Goal: Information Seeking & Learning: Learn about a topic

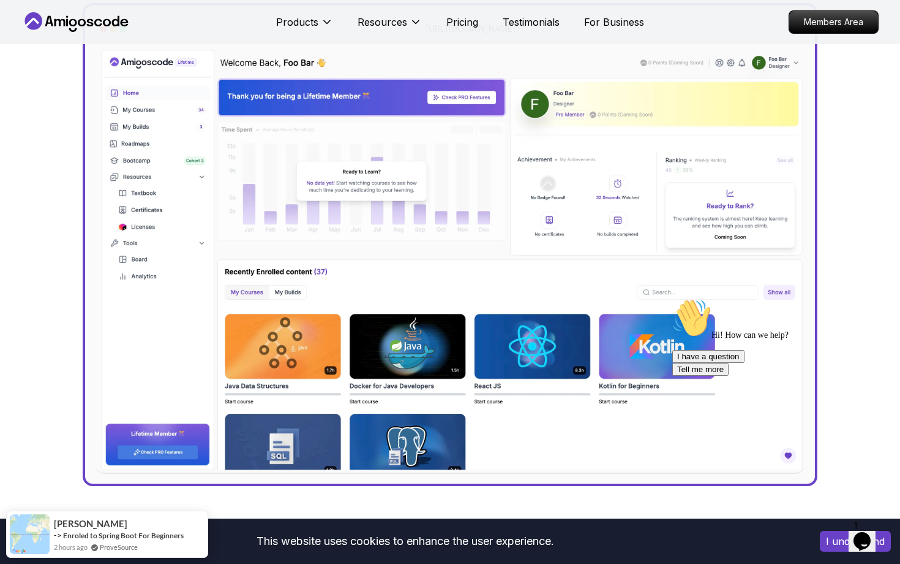
scroll to position [394, 0]
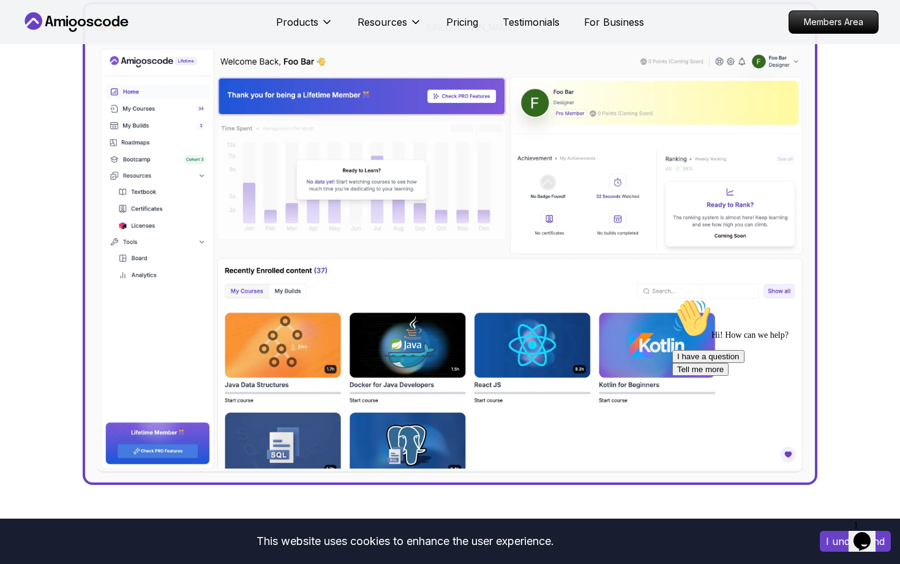
click at [421, 345] on img at bounding box center [450, 259] width 711 height 426
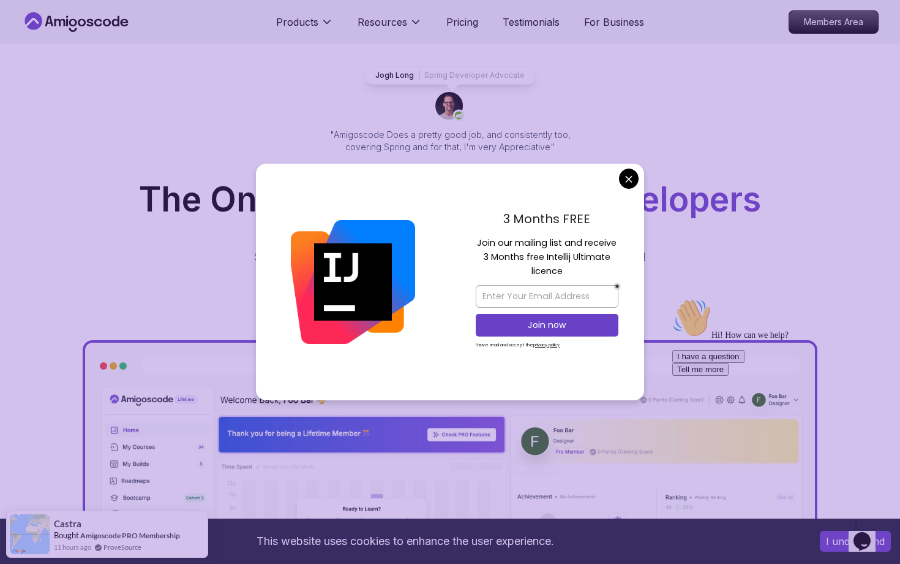
scroll to position [59, 0]
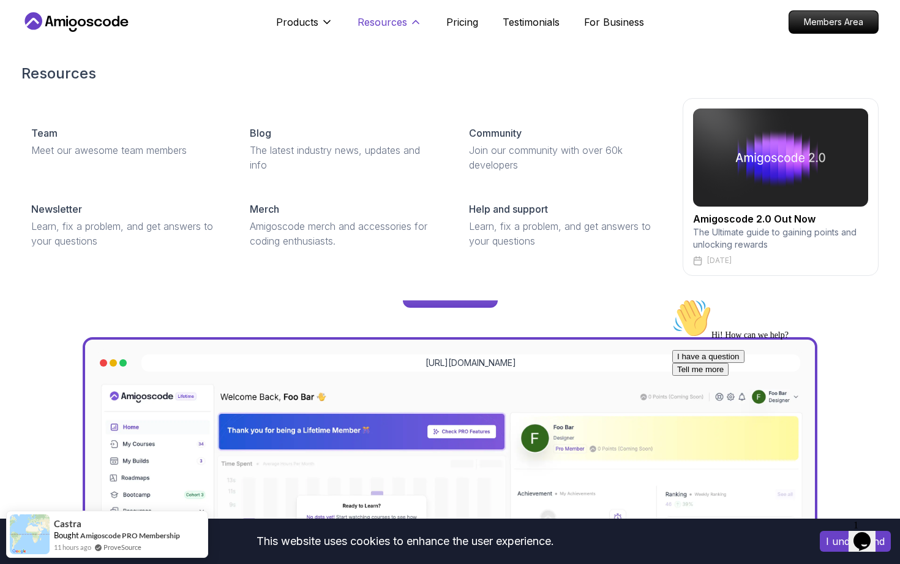
click at [410, 23] on icon at bounding box center [416, 22] width 12 height 12
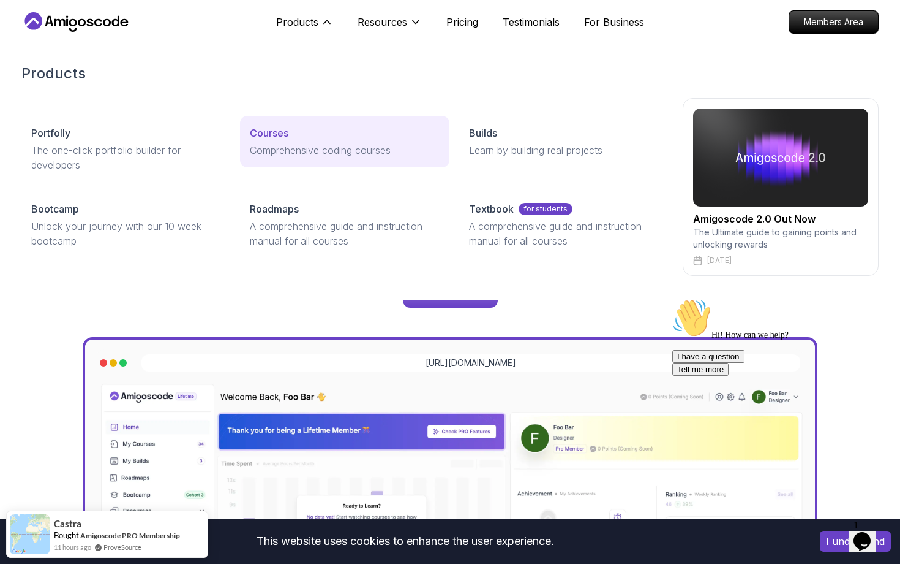
click at [280, 138] on p "Courses" at bounding box center [269, 133] width 39 height 15
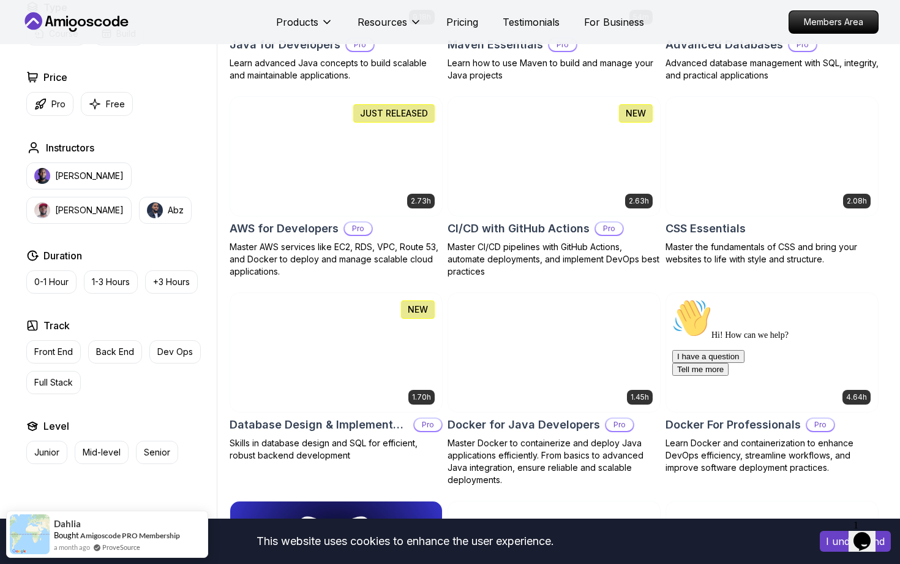
scroll to position [854, 0]
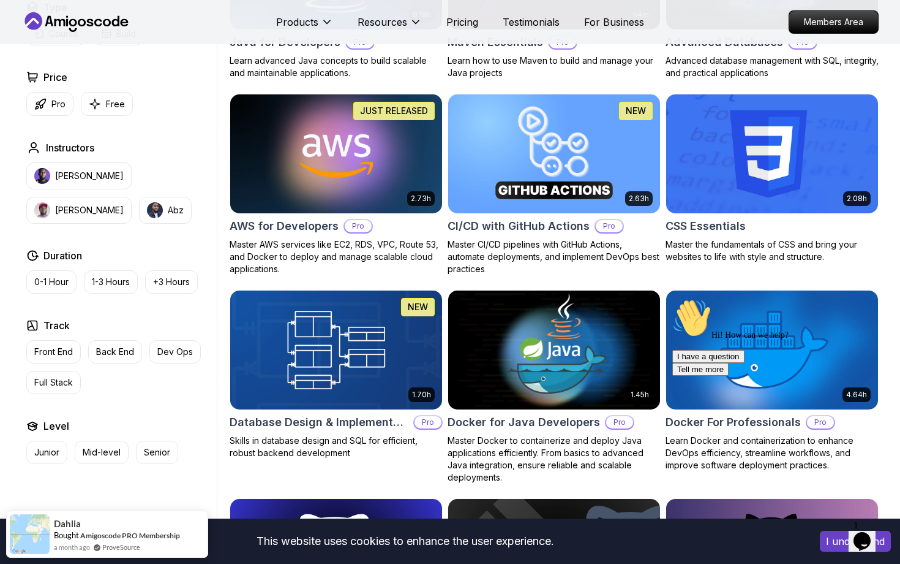
click at [603, 358] on img at bounding box center [554, 349] width 222 height 124
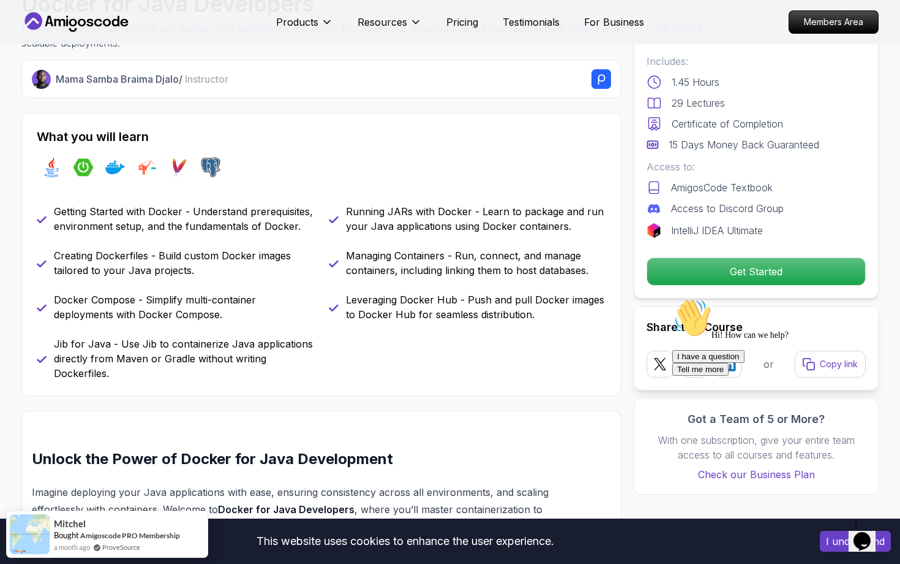
scroll to position [432, 0]
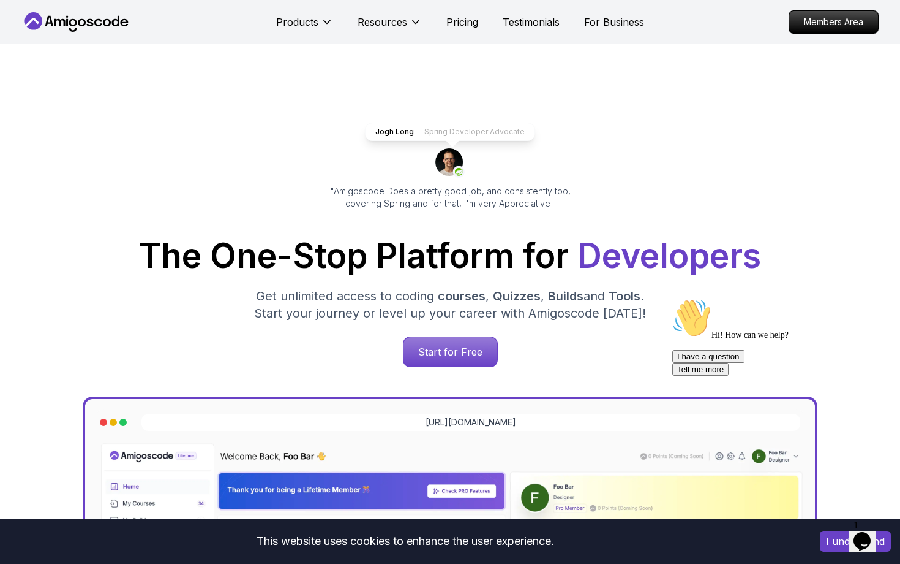
scroll to position [59, 0]
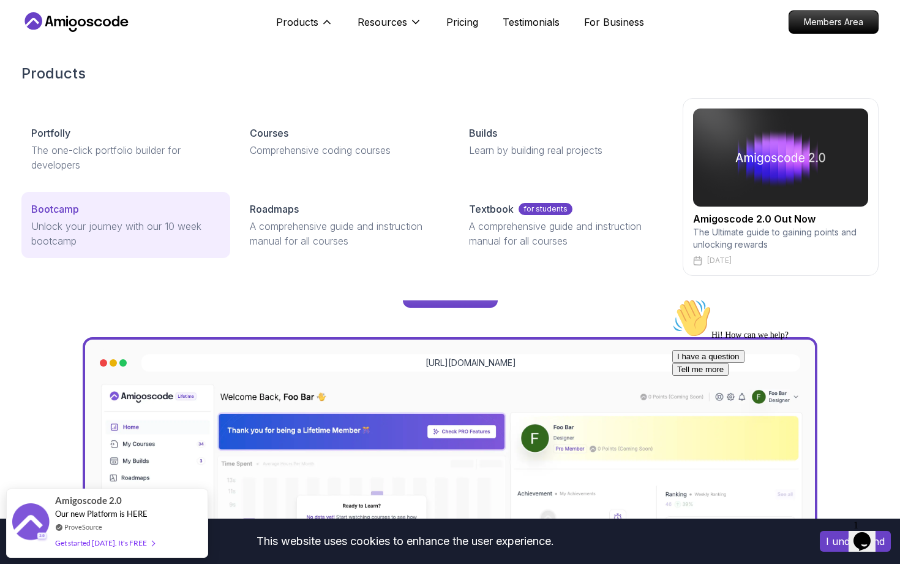
click at [111, 226] on p "Unlock your journey with our 10 week bootcamp" at bounding box center [125, 233] width 189 height 29
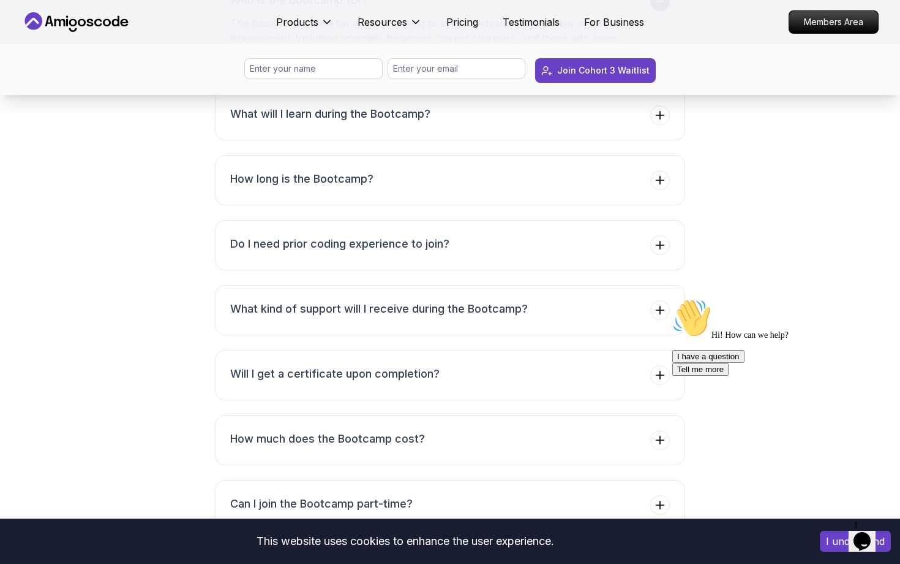
scroll to position [4570, 0]
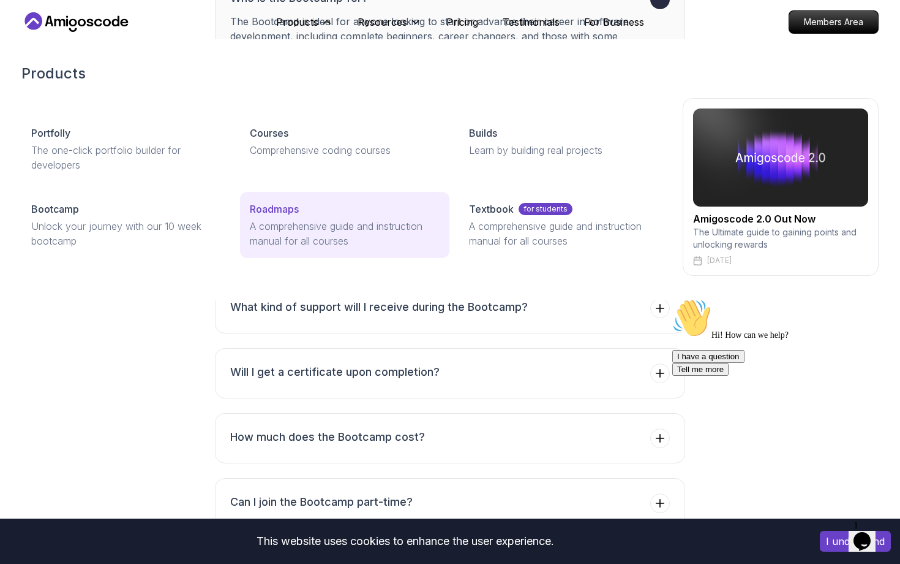
click at [342, 217] on link "Roadmaps A comprehensive guide and instruction manual for all courses" at bounding box center [344, 225] width 209 height 66
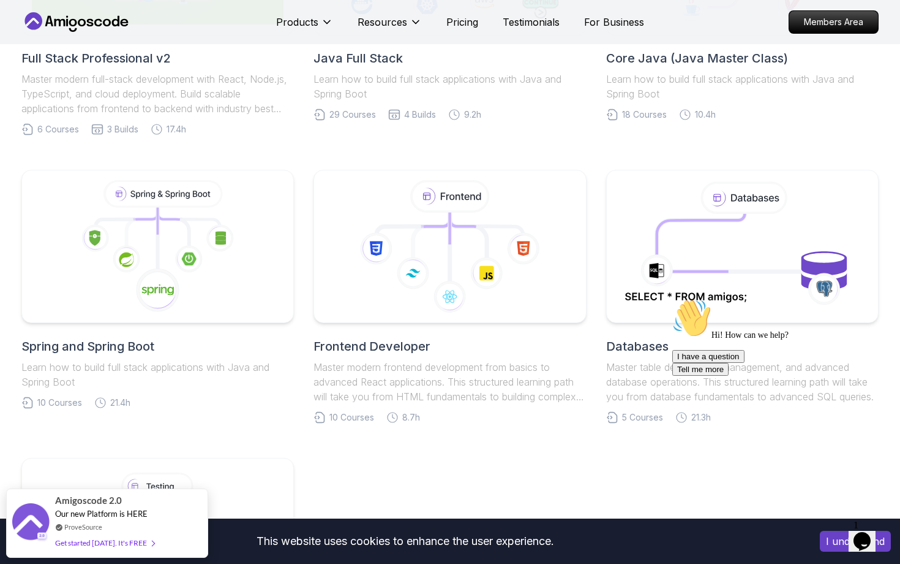
scroll to position [458, 0]
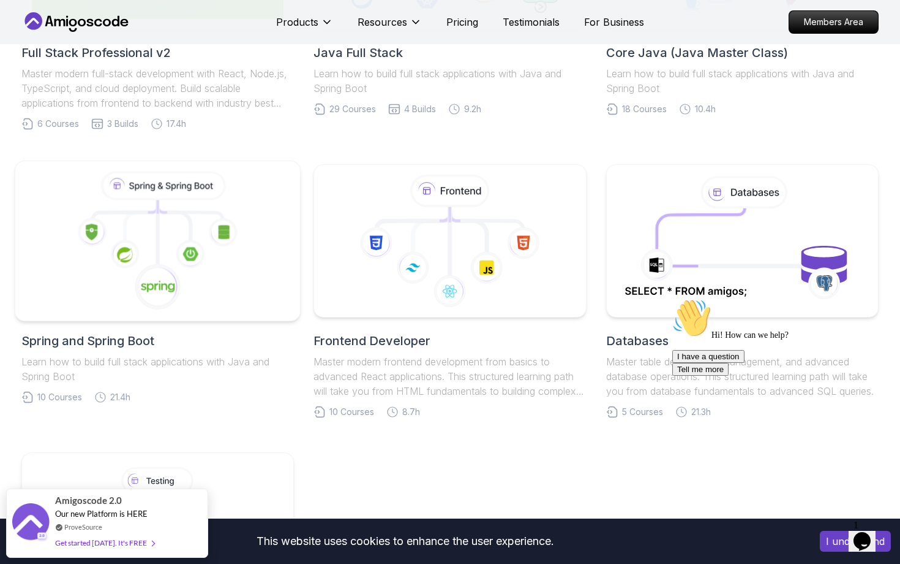
click at [168, 231] on icon at bounding box center [158, 241] width 265 height 139
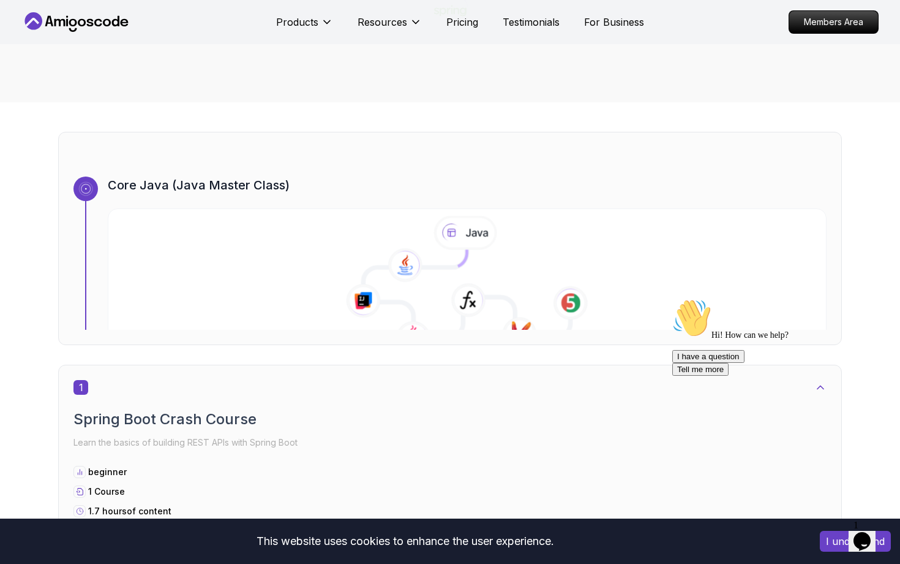
scroll to position [310, 0]
click at [441, 301] on icon at bounding box center [415, 293] width 104 height 88
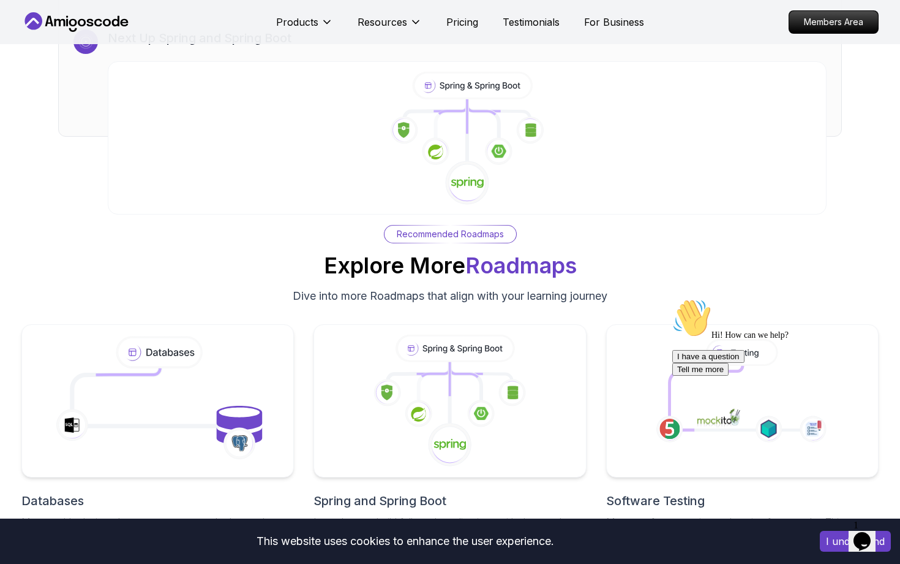
scroll to position [7459, 0]
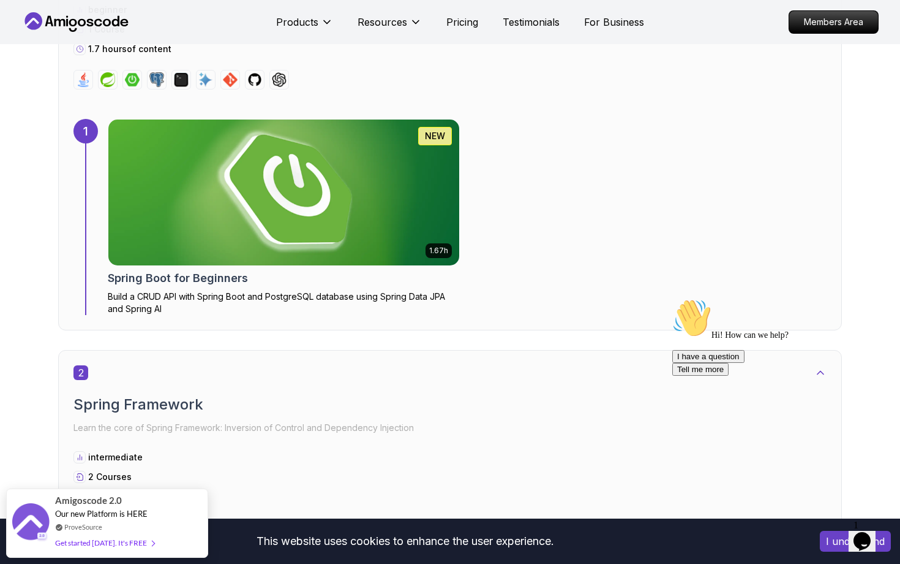
scroll to position [750, 0]
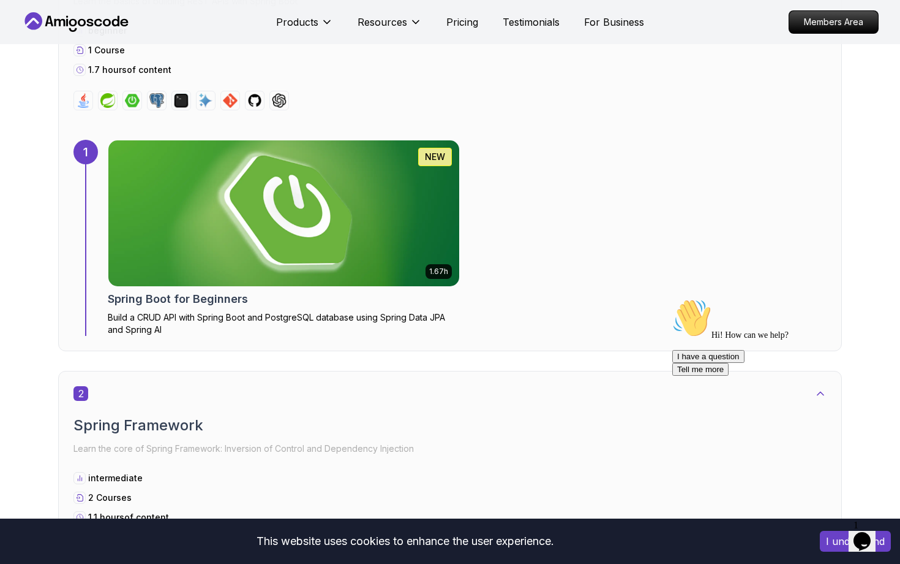
click at [317, 231] on img at bounding box center [284, 213] width 369 height 153
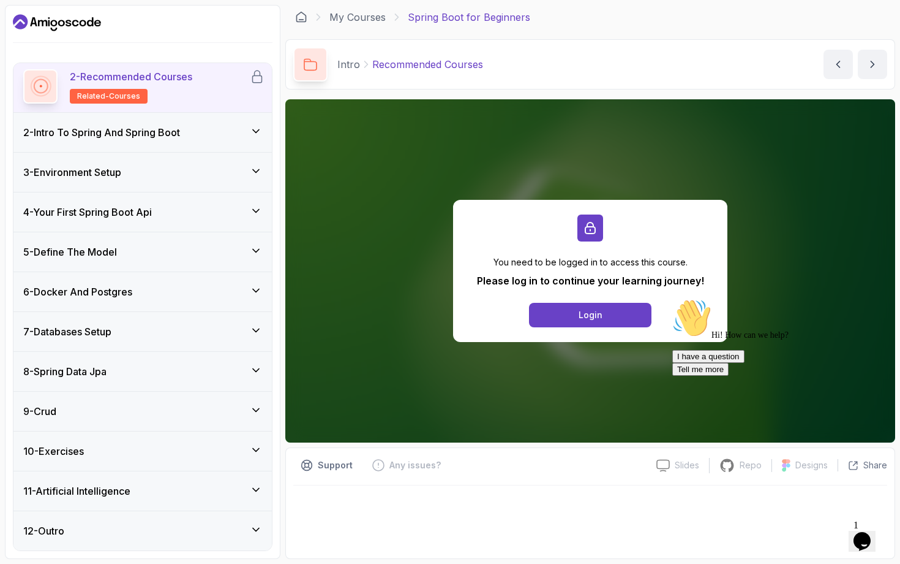
scroll to position [93, 0]
click at [255, 294] on icon at bounding box center [256, 290] width 12 height 12
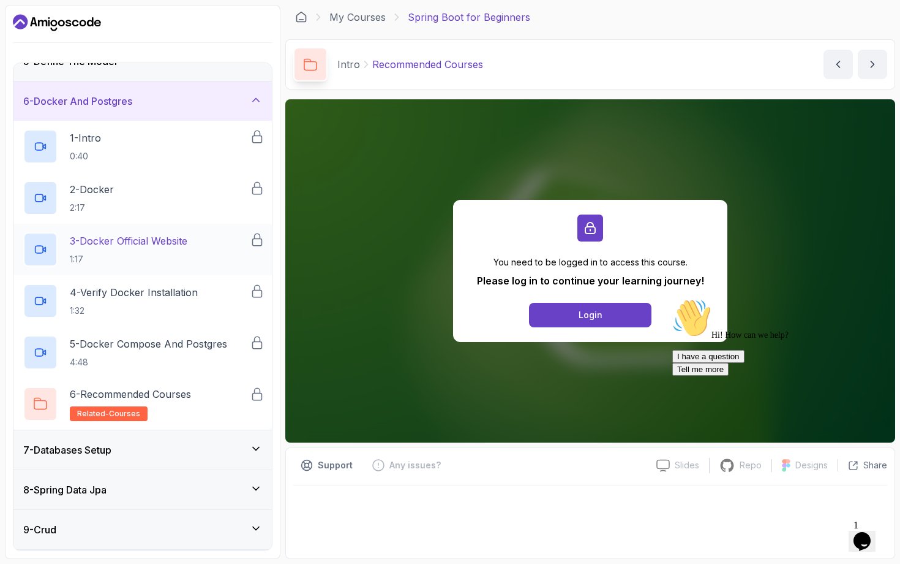
scroll to position [178, 0]
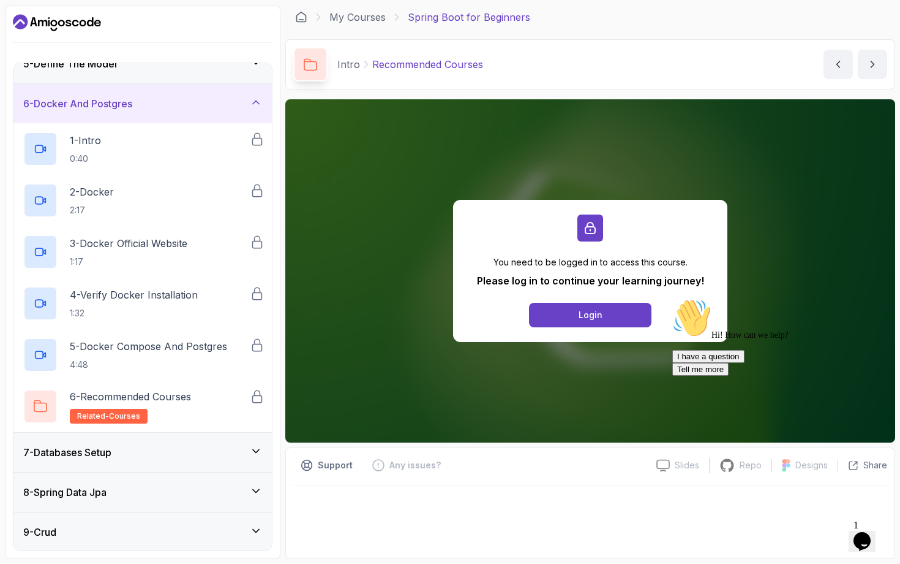
click at [258, 97] on icon at bounding box center [256, 102] width 12 height 12
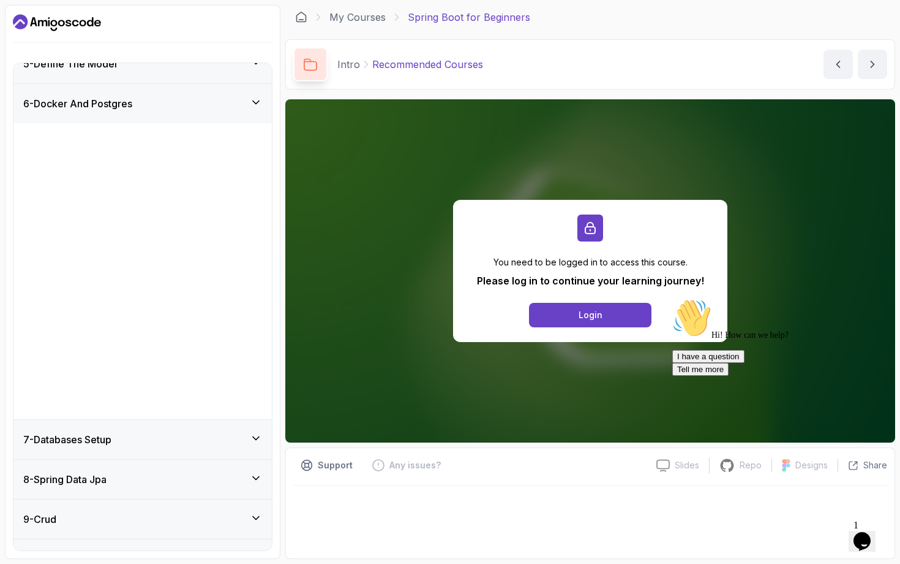
scroll to position [0, 0]
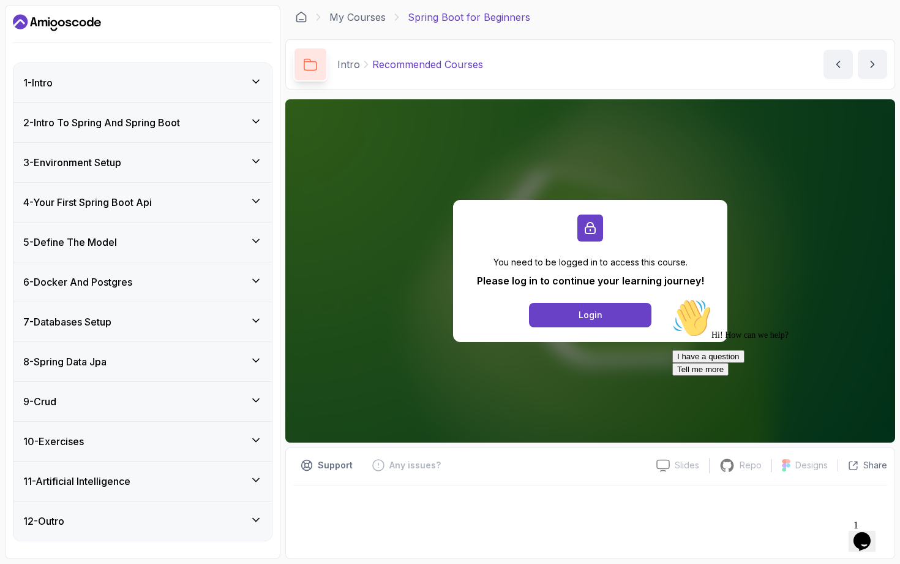
click at [249, 325] on div "7 - Databases Setup" at bounding box center [142, 321] width 239 height 15
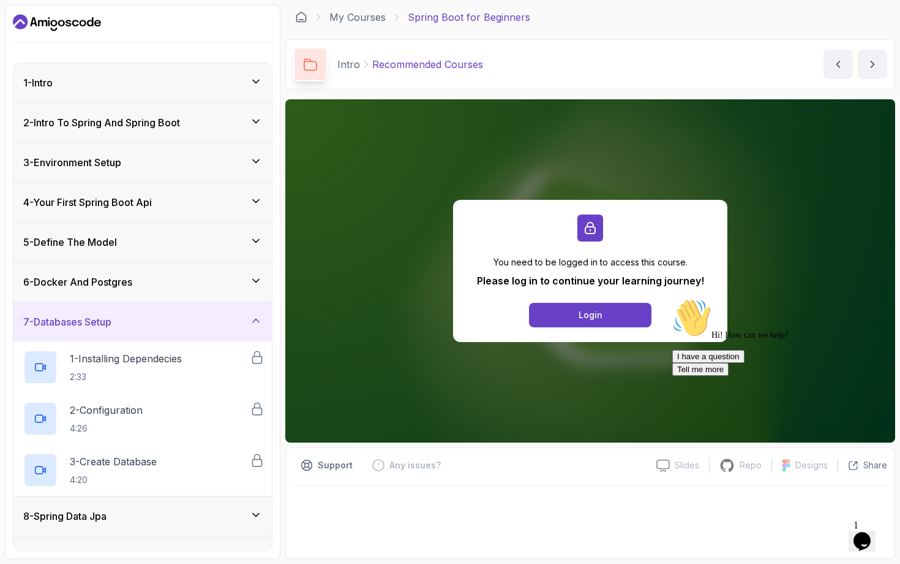
click at [249, 325] on div "7 - Databases Setup" at bounding box center [142, 321] width 239 height 15
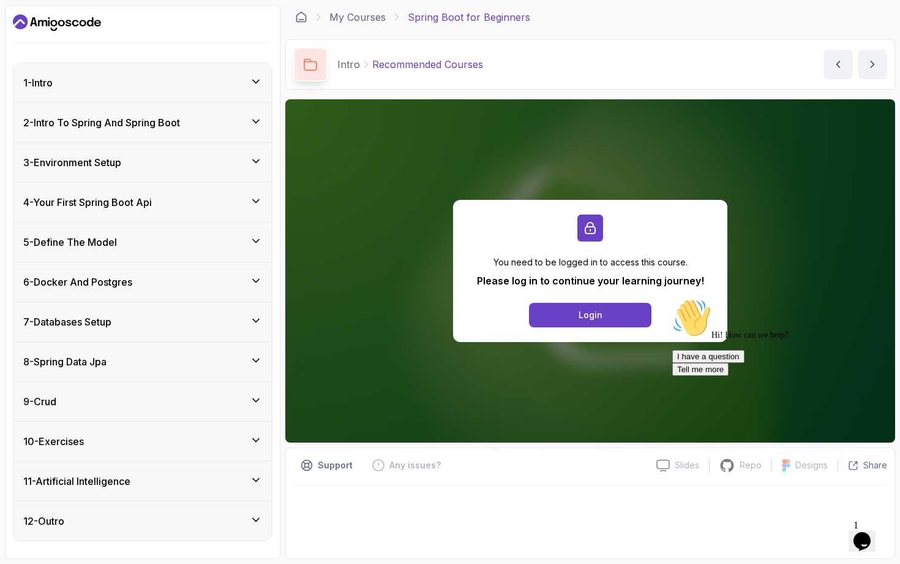
click at [252, 390] on div "9 - Crud" at bounding box center [142, 401] width 258 height 39
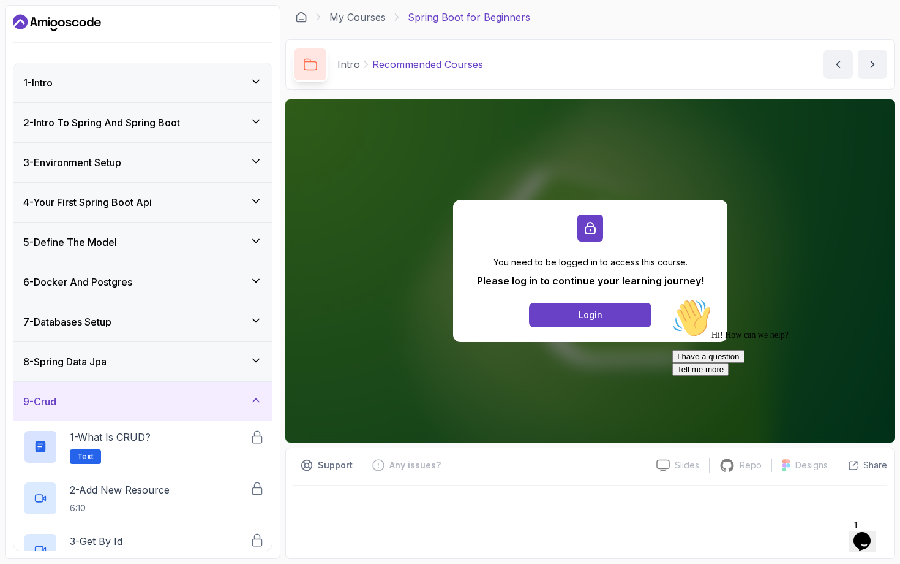
click at [252, 390] on div "9 - Crud" at bounding box center [142, 401] width 258 height 39
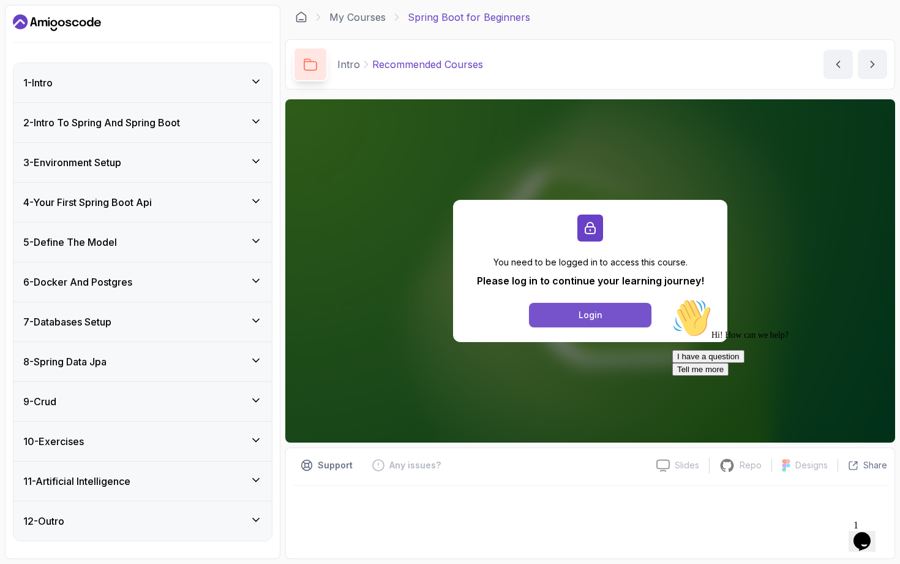
click at [588, 313] on div "Login" at bounding box center [591, 315] width 24 height 12
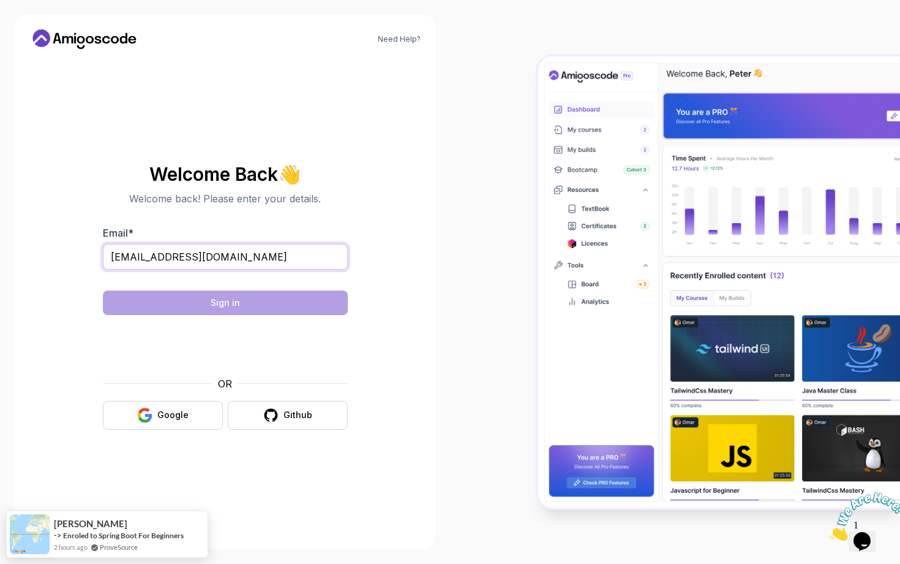
type input "eramit126@gmail.com"
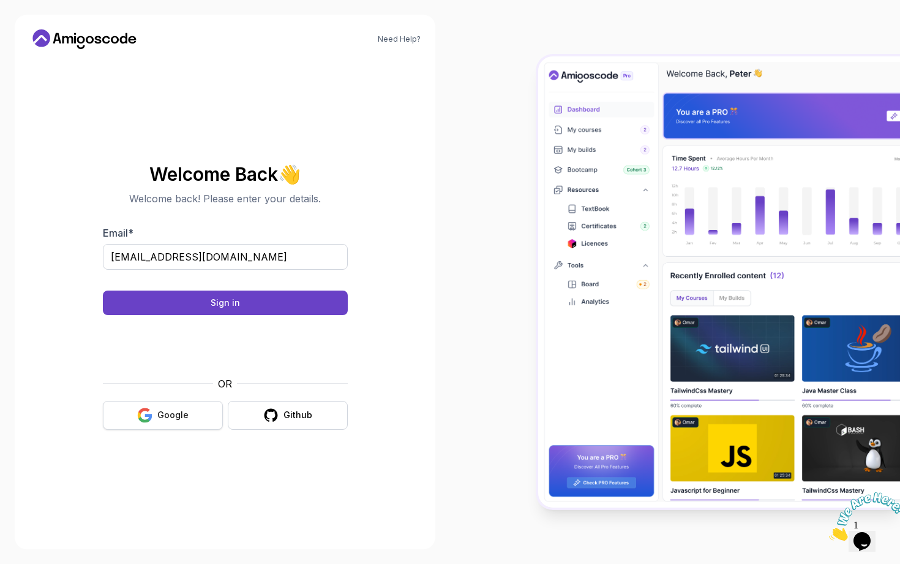
click at [194, 418] on button "Google" at bounding box center [163, 415] width 120 height 29
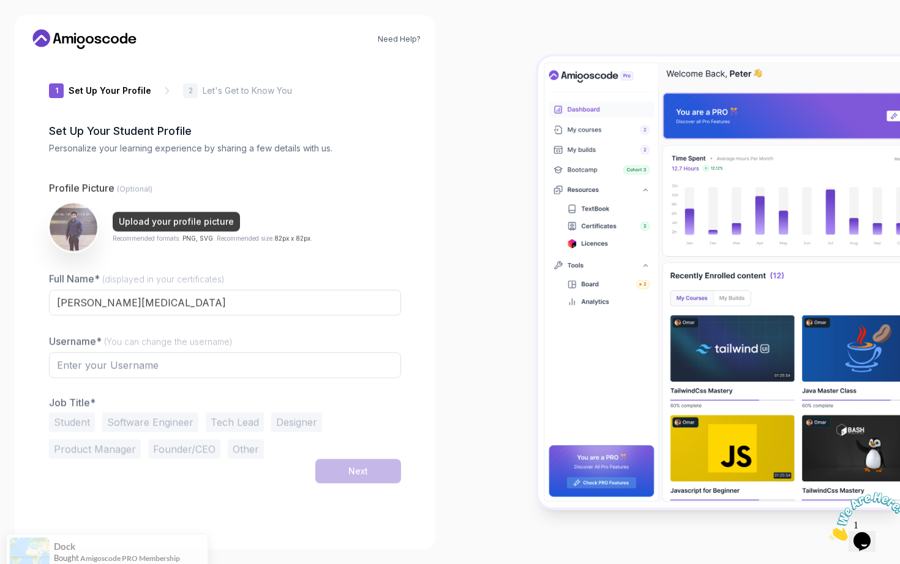
type input "spicybear8e721"
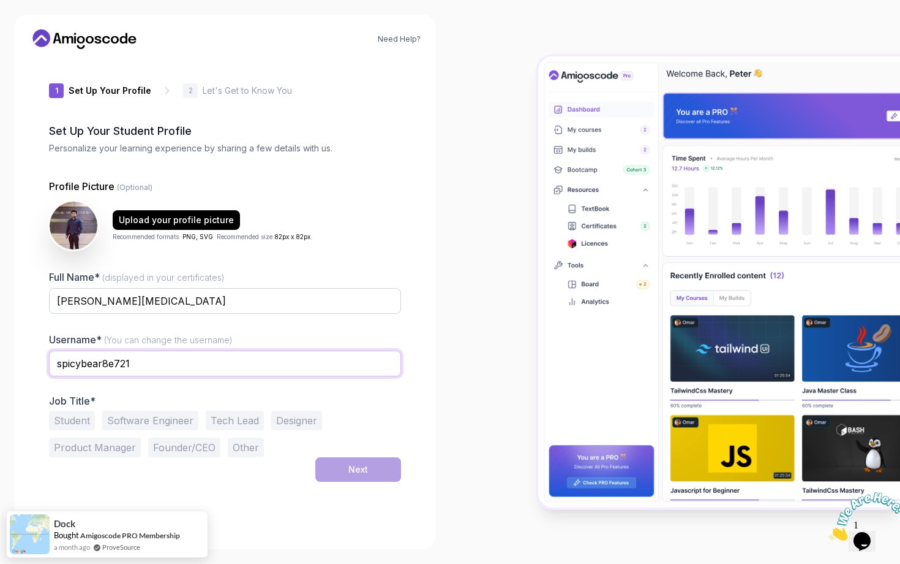
drag, startPoint x: 148, startPoint y: 367, endPoint x: 42, endPoint y: 357, distance: 107.0
click at [42, 357] on div "1 Set Up Your Profile 1 Set Up Your Profile 2 Let's Get to Know You Set Up Your…" at bounding box center [224, 296] width 391 height 475
type input "kadian_amit"
click at [75, 422] on button "Student" at bounding box center [72, 420] width 46 height 20
click at [252, 449] on button "Other" at bounding box center [246, 447] width 36 height 20
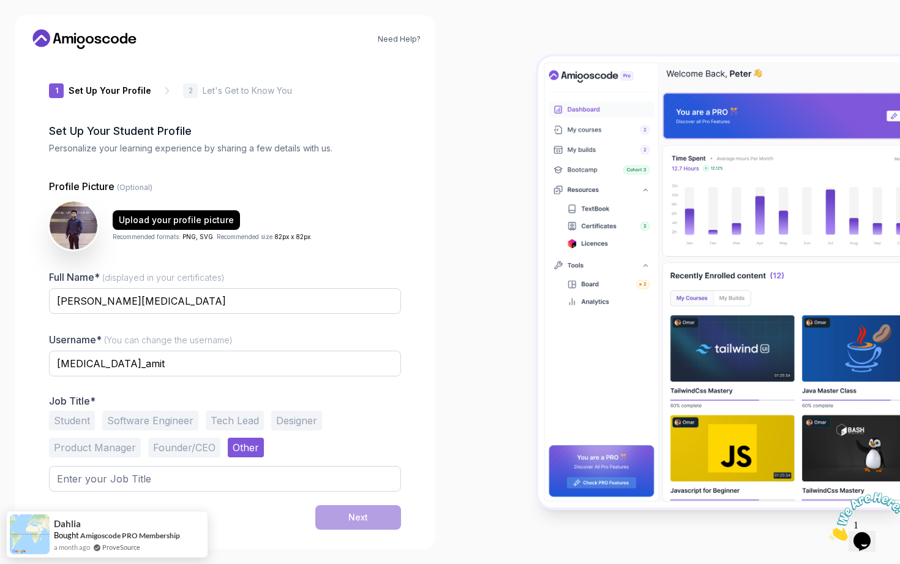
click at [77, 418] on button "Student" at bounding box center [72, 420] width 46 height 20
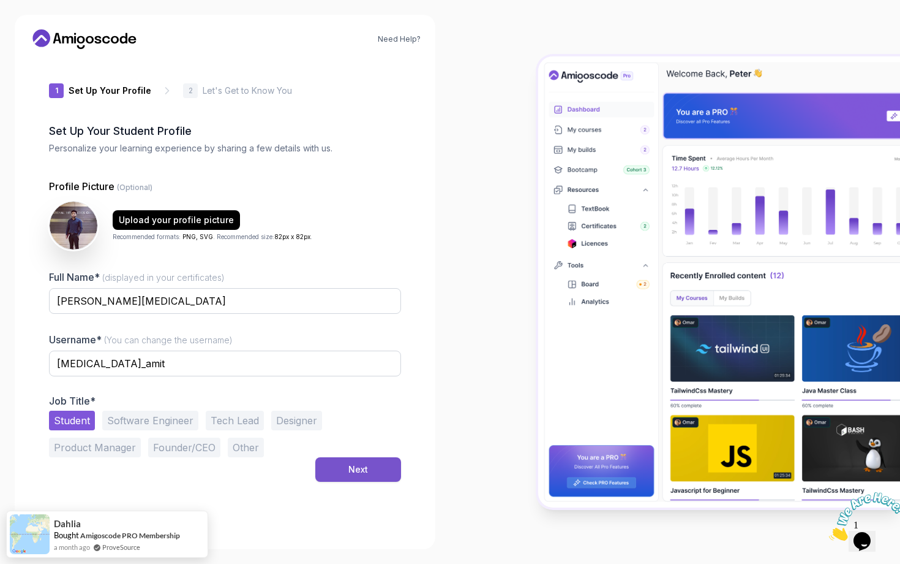
click at [369, 472] on button "Next" at bounding box center [358, 469] width 86 height 25
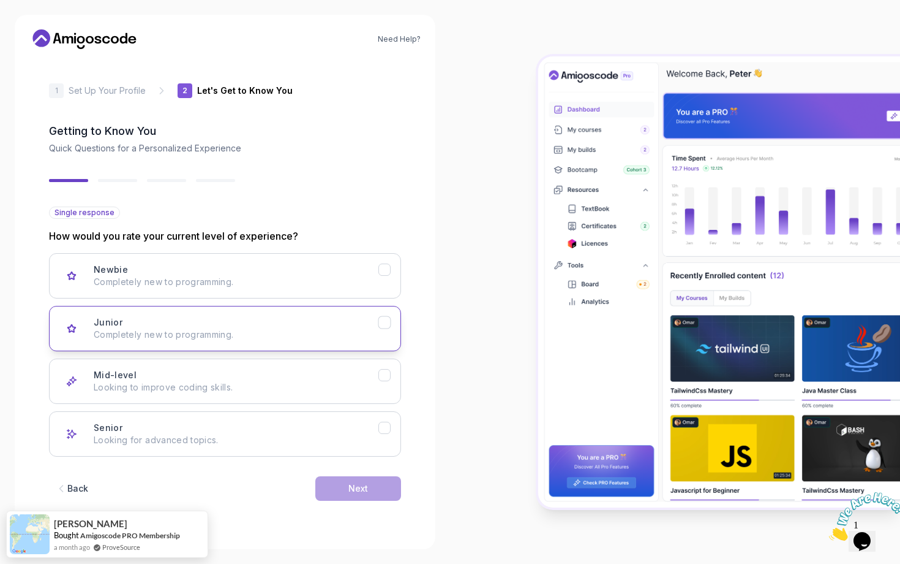
click at [386, 323] on icon "Junior" at bounding box center [385, 323] width 12 height 12
click at [349, 487] on div "Next" at bounding box center [359, 488] width 20 height 12
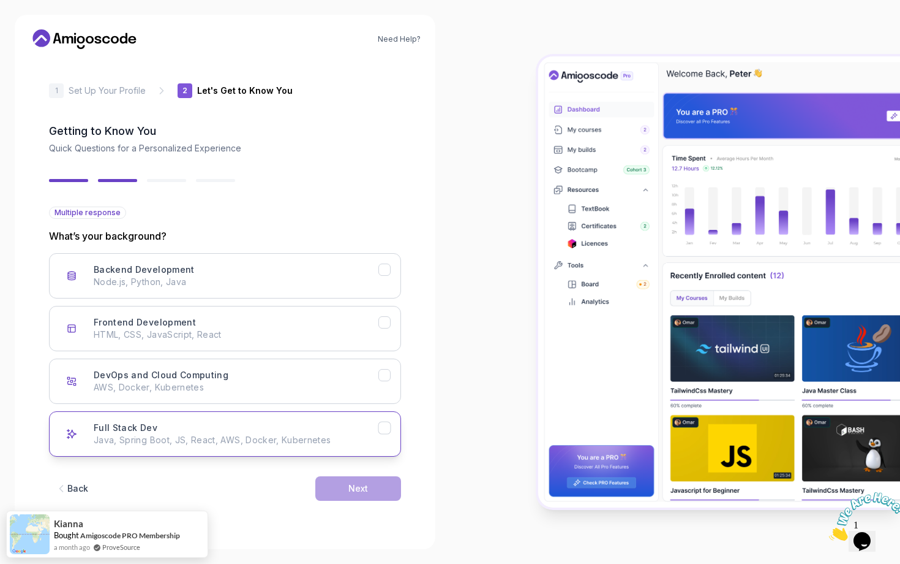
click at [364, 437] on p "Java, Spring Boot, JS, React, AWS, Docker, Kubernetes" at bounding box center [236, 440] width 285 height 12
click at [363, 490] on div "Next" at bounding box center [359, 488] width 20 height 12
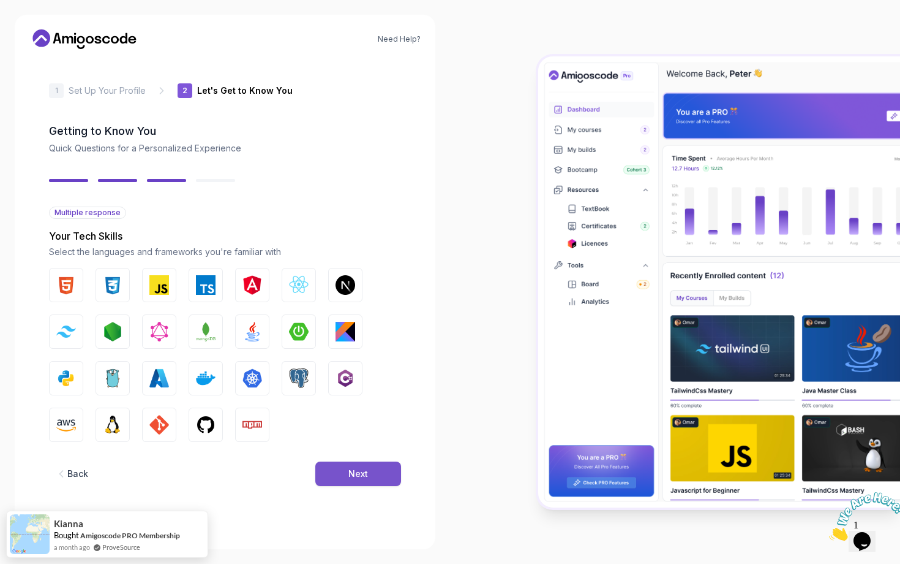
click at [331, 464] on button "Next" at bounding box center [358, 473] width 86 height 25
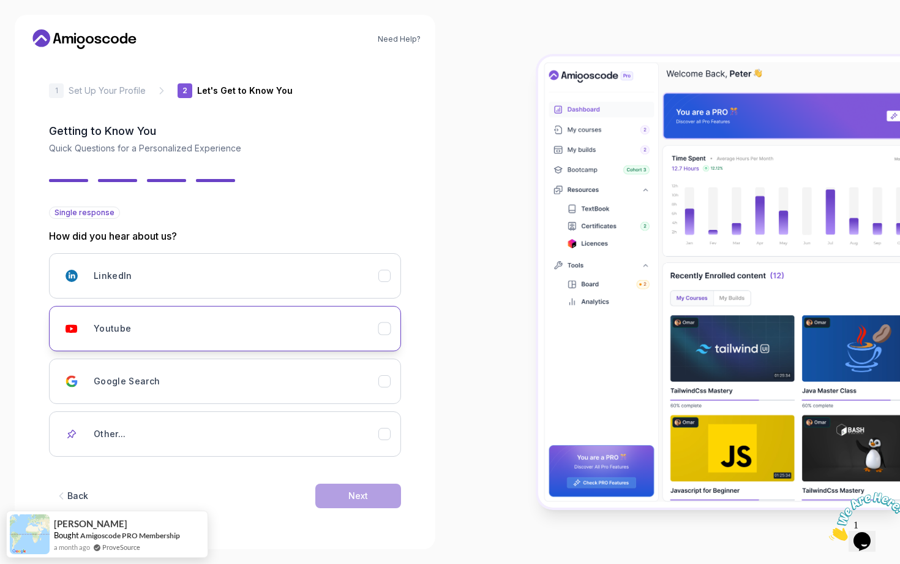
click at [361, 319] on div "Youtube" at bounding box center [236, 328] width 285 height 25
click at [360, 492] on div "Next" at bounding box center [359, 495] width 20 height 12
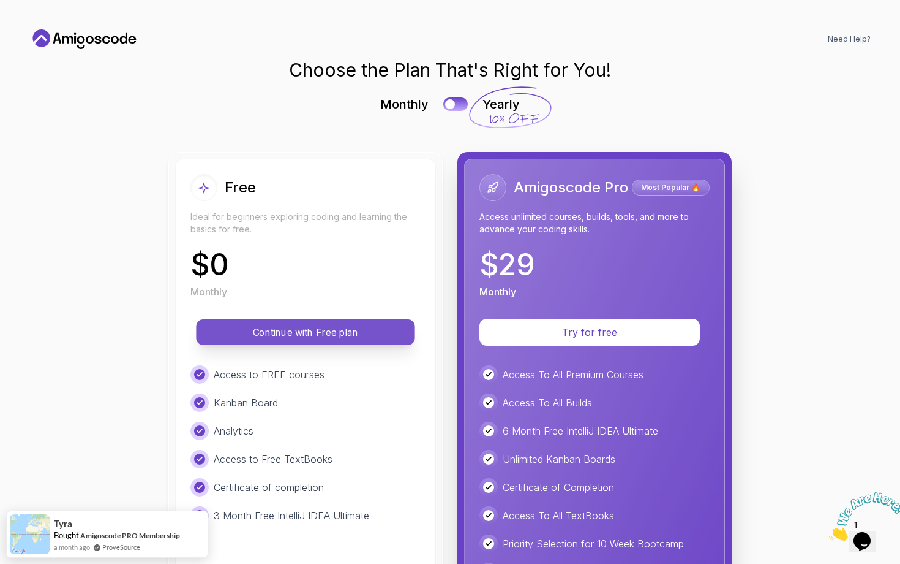
click at [364, 332] on p "Continue with Free plan" at bounding box center [305, 332] width 191 height 14
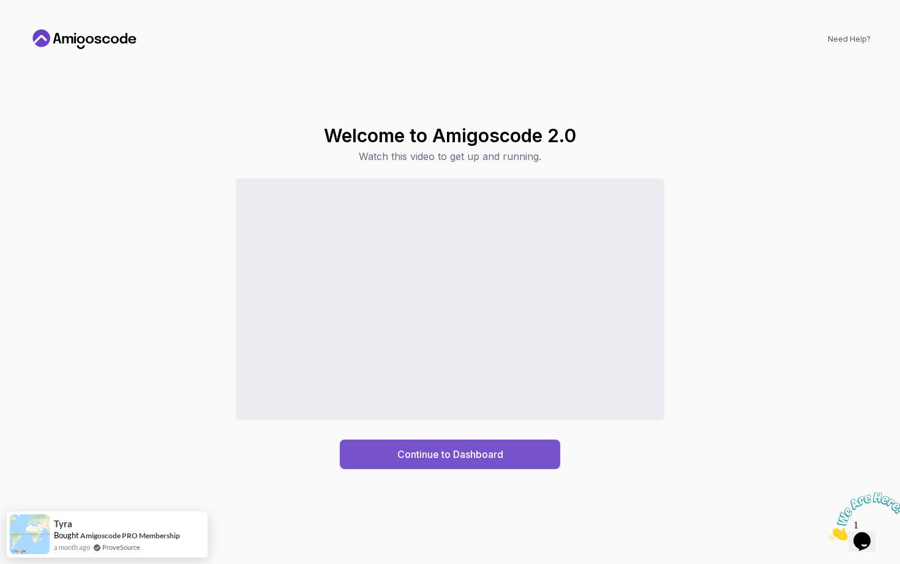
click at [466, 453] on div "Continue to Dashboard" at bounding box center [451, 454] width 106 height 15
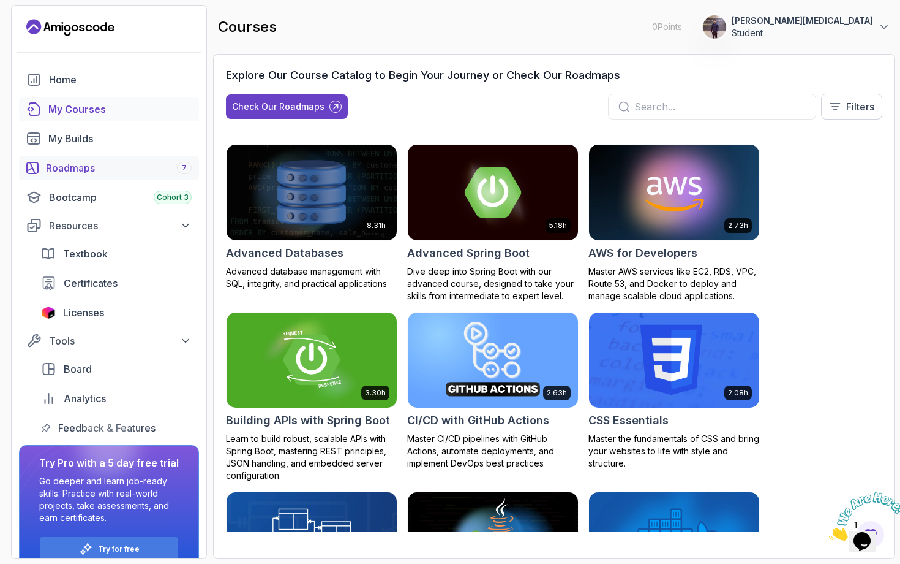
click at [138, 164] on div "Roadmaps 7" at bounding box center [119, 167] width 146 height 15
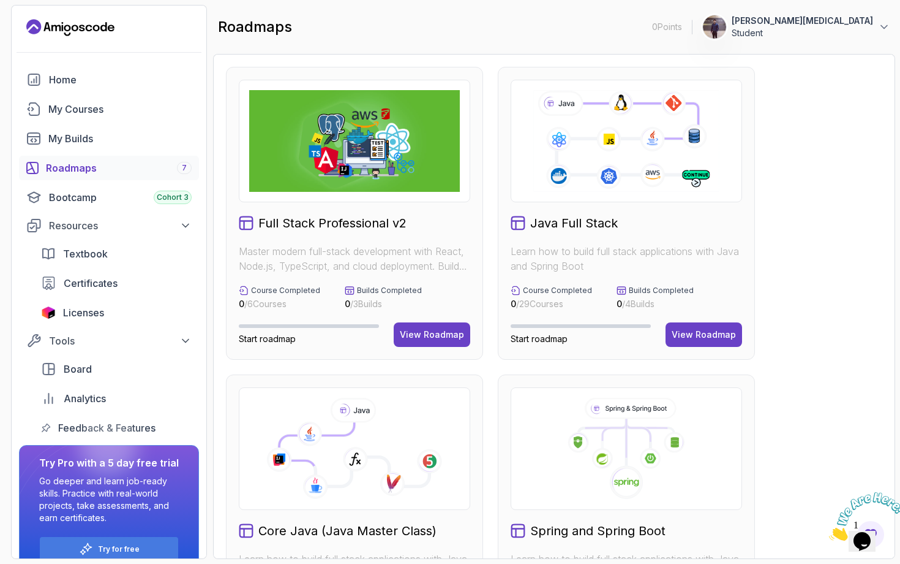
click at [597, 155] on icon at bounding box center [626, 140] width 189 height 105
click at [679, 335] on div "View Roadmap" at bounding box center [704, 334] width 64 height 12
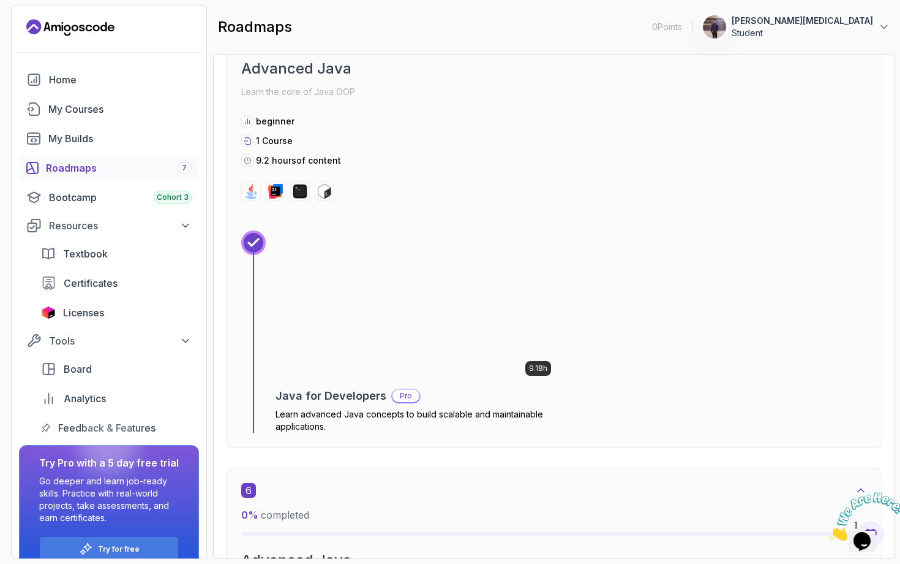
scroll to position [2596, 0]
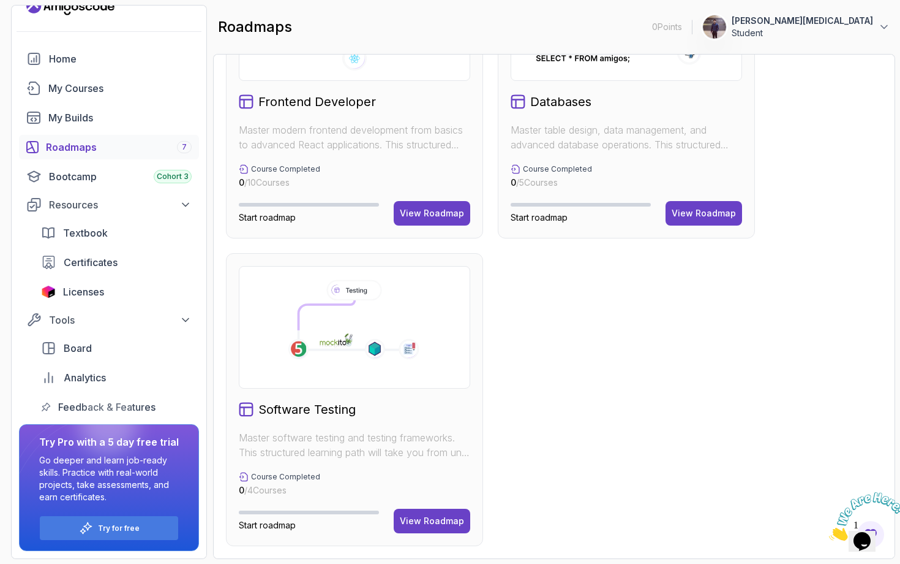
scroll to position [21, 0]
click at [92, 148] on div "Roadmaps 7" at bounding box center [119, 147] width 146 height 15
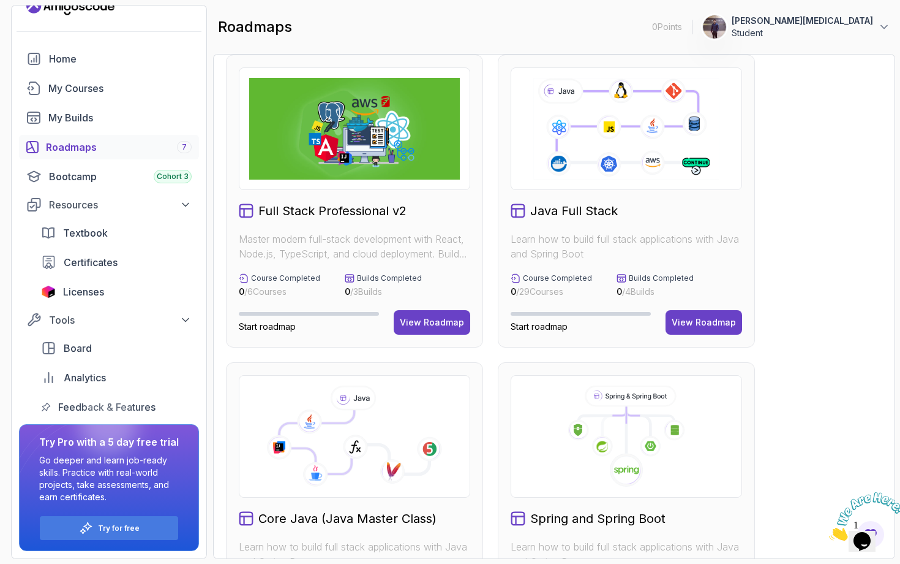
scroll to position [114, 0]
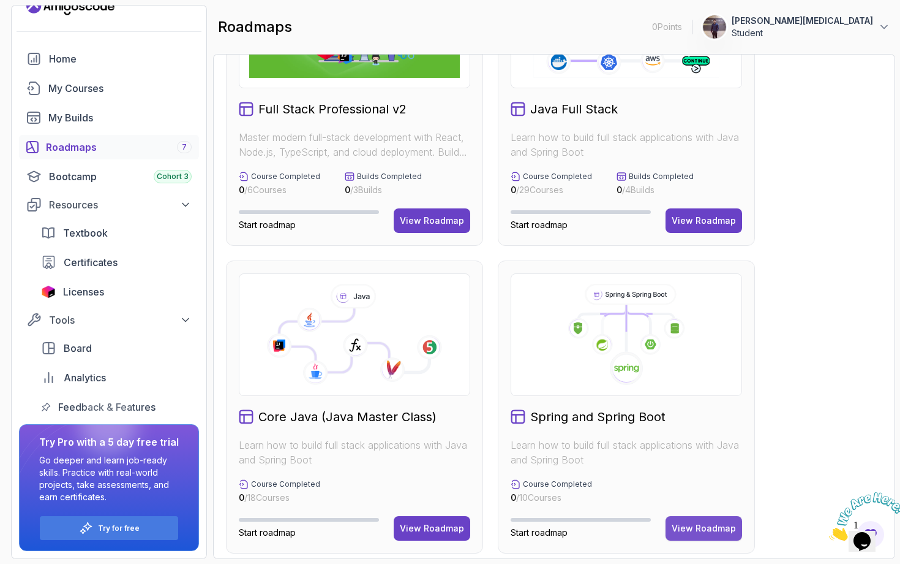
click at [693, 521] on button "View Roadmap" at bounding box center [704, 528] width 77 height 25
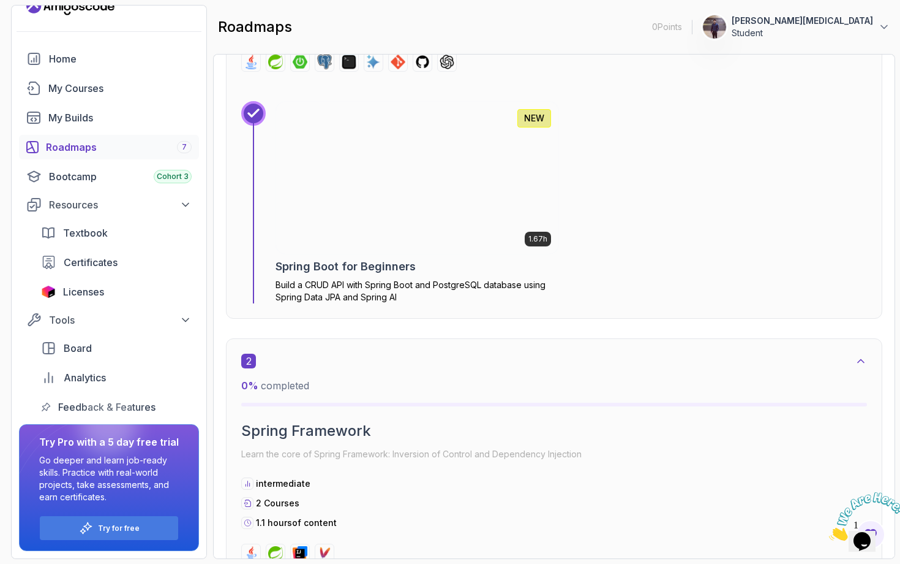
scroll to position [546, 0]
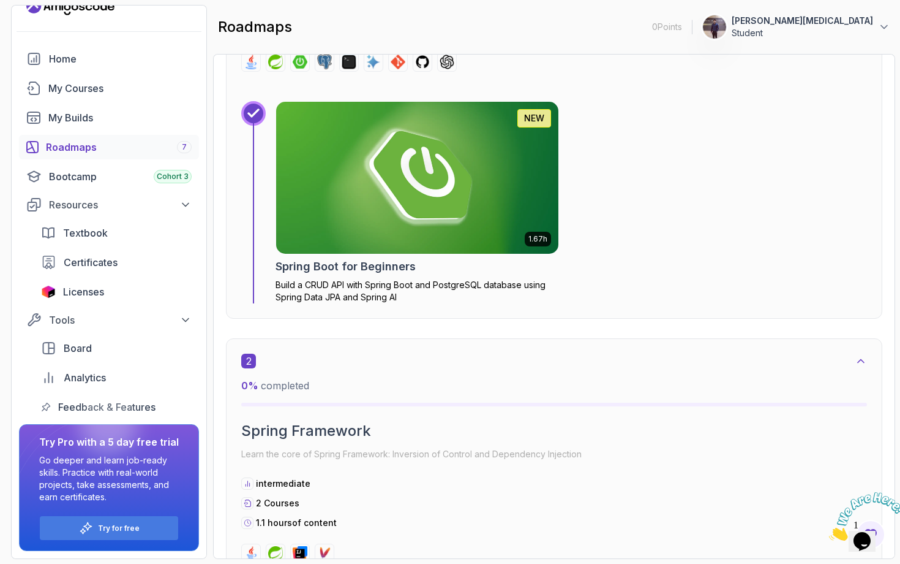
click at [407, 175] on img at bounding box center [417, 177] width 296 height 159
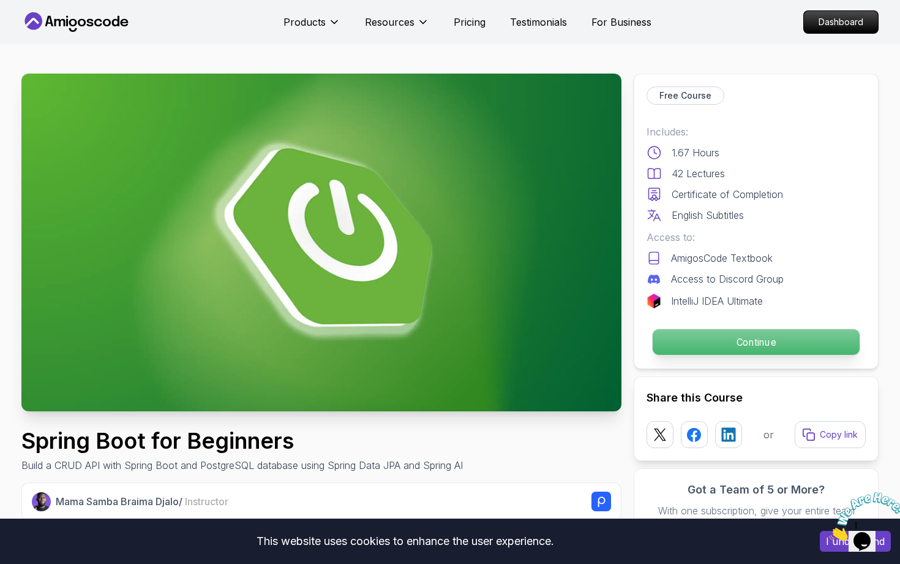
click at [723, 348] on p "Continue" at bounding box center [756, 342] width 207 height 26
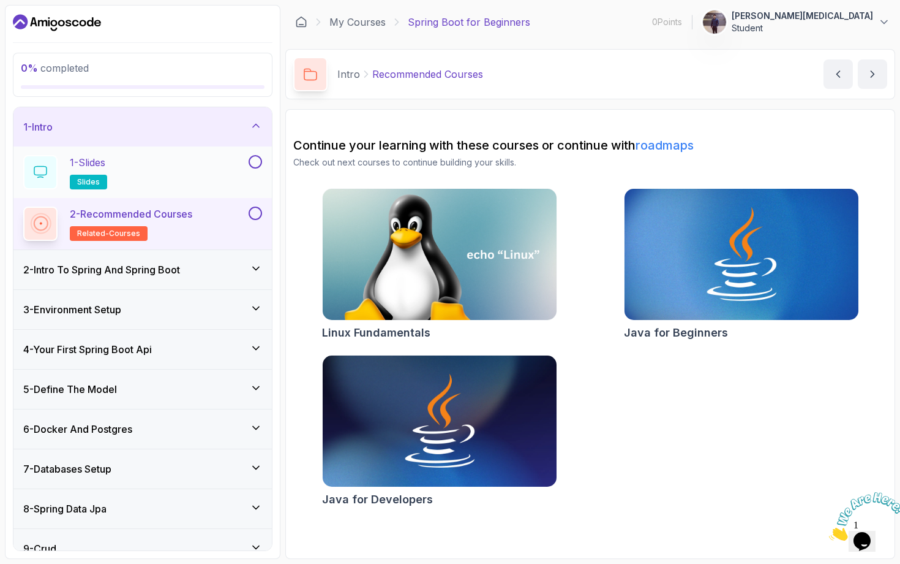
click at [161, 179] on div "1 - Slides slides" at bounding box center [134, 172] width 223 height 34
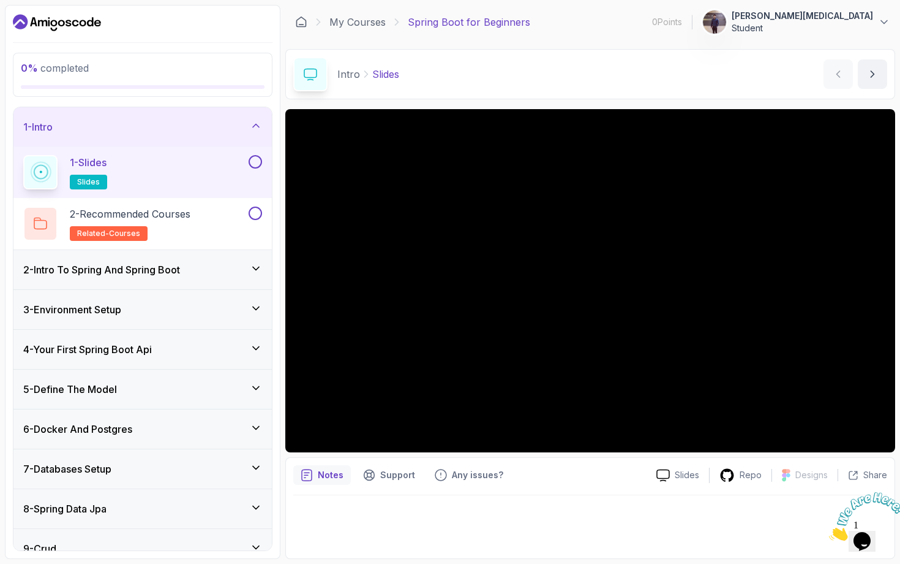
click at [250, 266] on icon at bounding box center [256, 268] width 12 height 12
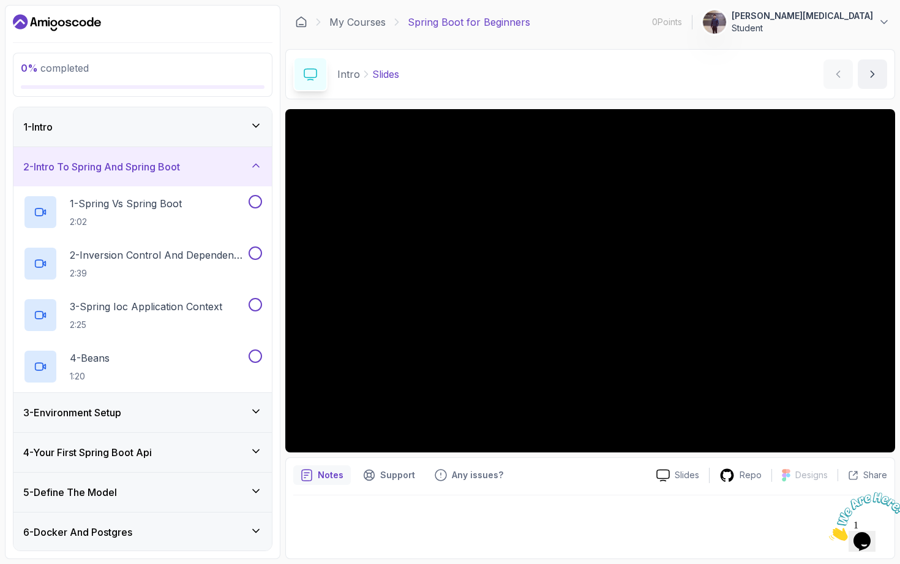
click at [257, 125] on icon at bounding box center [256, 125] width 12 height 12
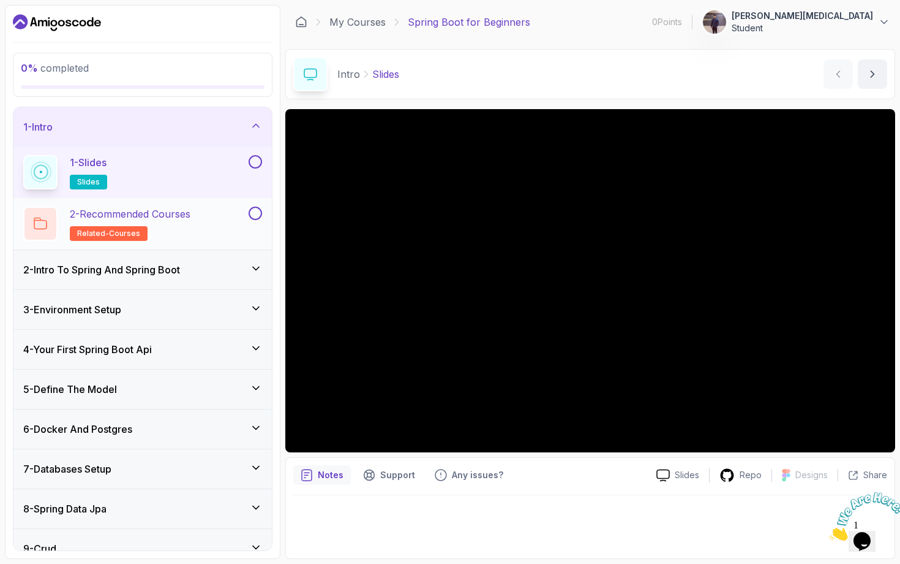
click at [199, 219] on div "2 - Recommended Courses related-courses" at bounding box center [134, 223] width 223 height 34
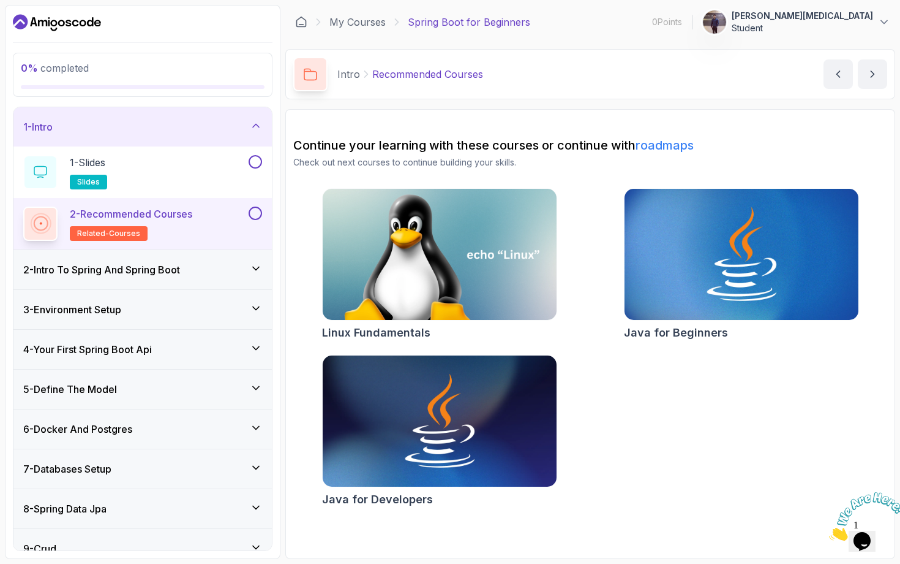
click at [690, 148] on link "roadmaps" at bounding box center [665, 145] width 58 height 15
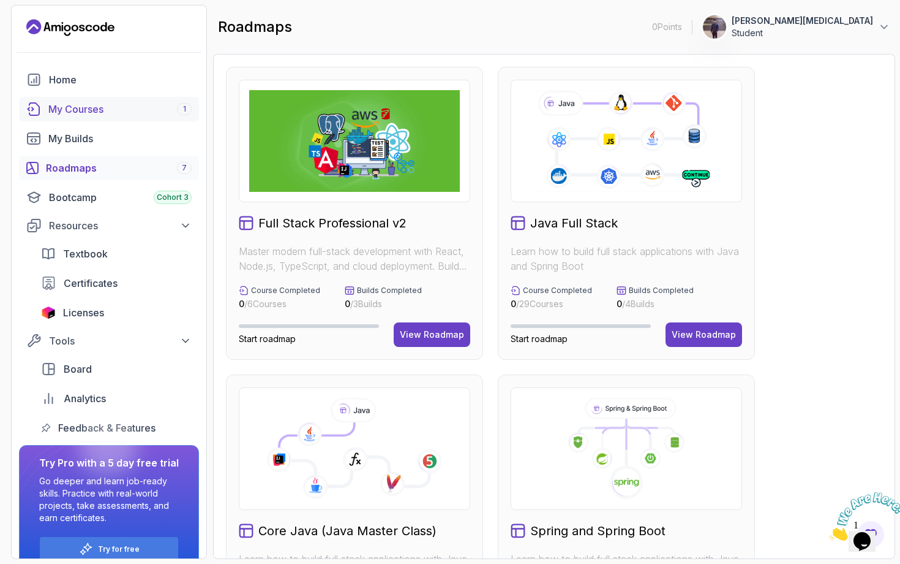
click at [154, 108] on div "My Courses 1" at bounding box center [119, 109] width 143 height 15
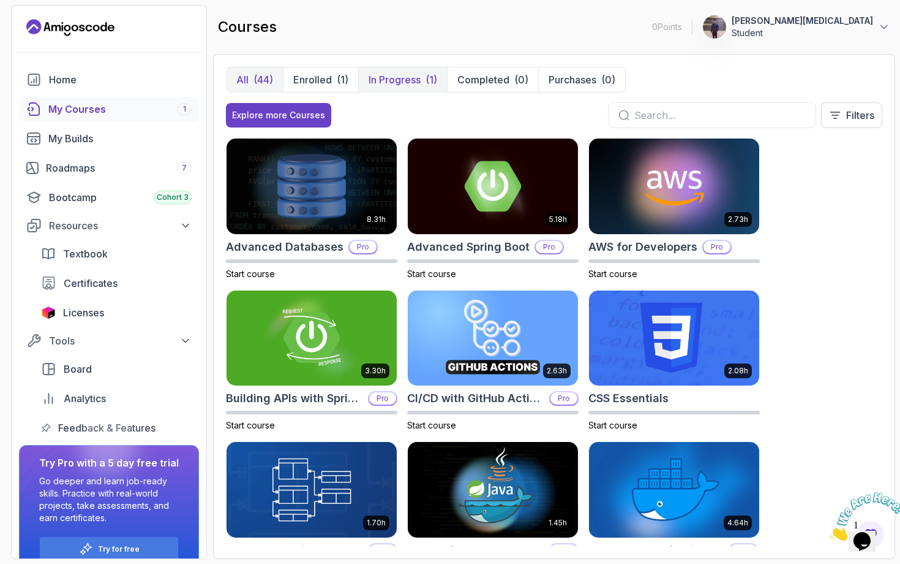
click at [404, 81] on p "In Progress" at bounding box center [395, 79] width 52 height 15
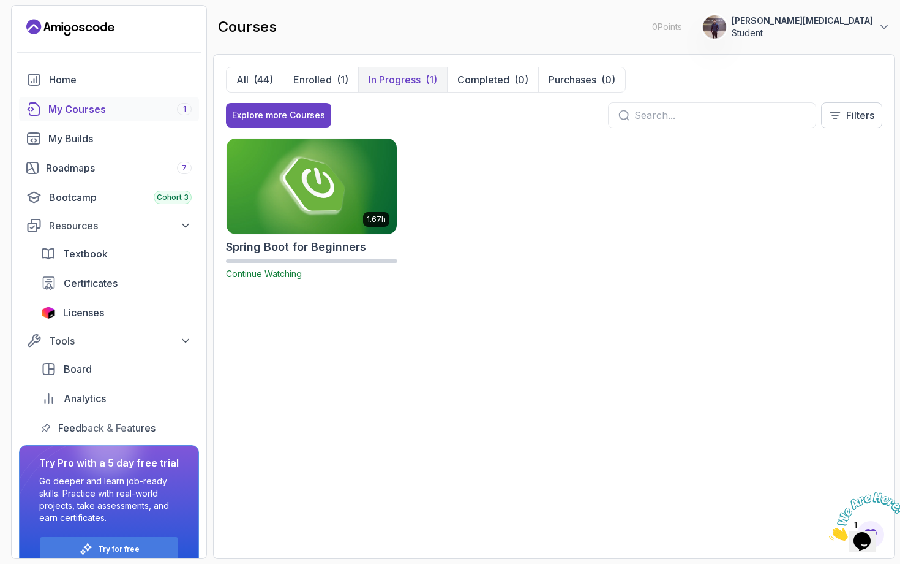
click at [333, 192] on img at bounding box center [311, 186] width 179 height 100
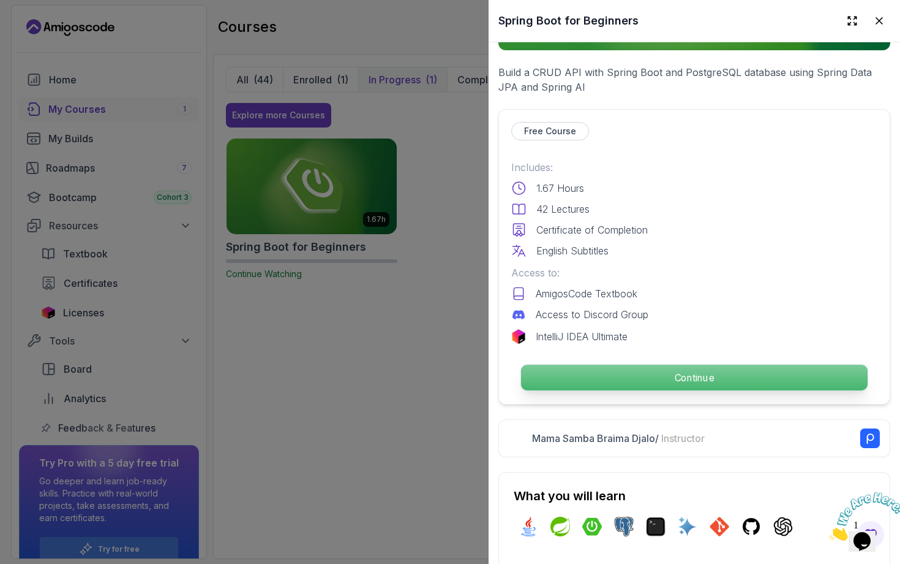
scroll to position [219, 0]
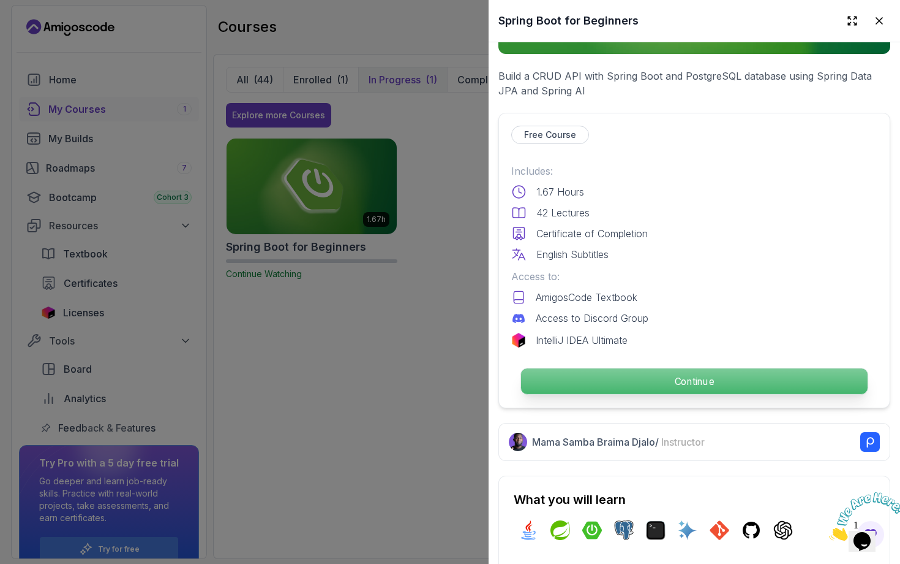
click at [718, 383] on p "Continue" at bounding box center [694, 381] width 347 height 26
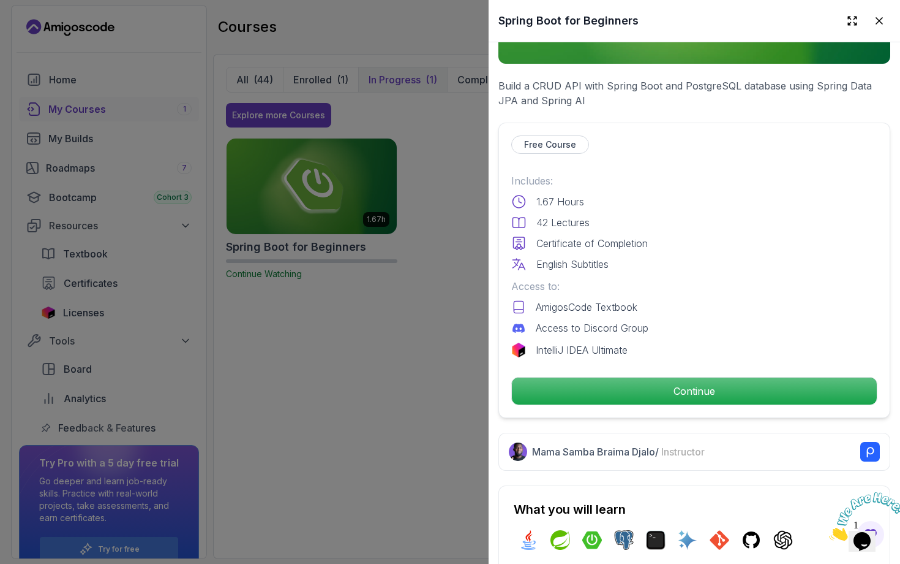
scroll to position [184, 0]
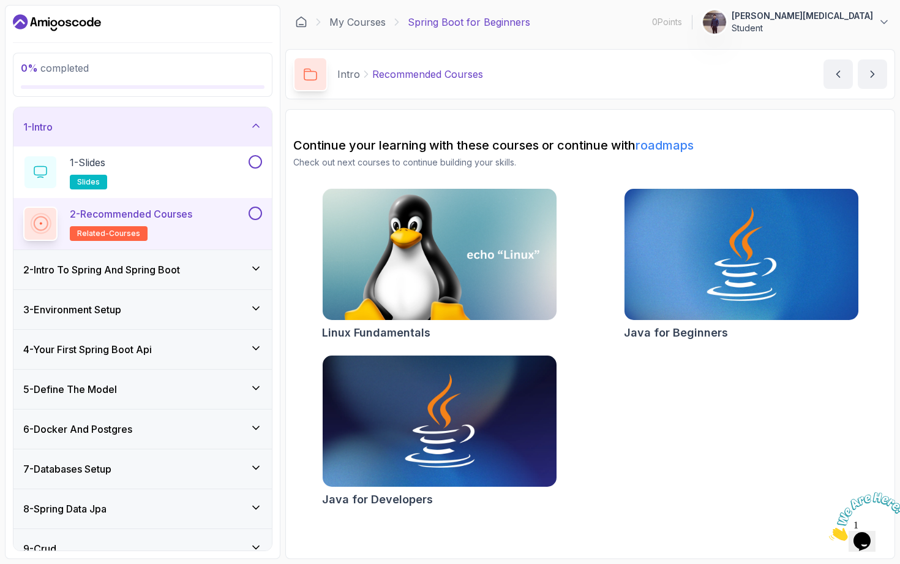
click at [222, 267] on div "2 - Intro To Spring And Spring Boot" at bounding box center [142, 269] width 239 height 15
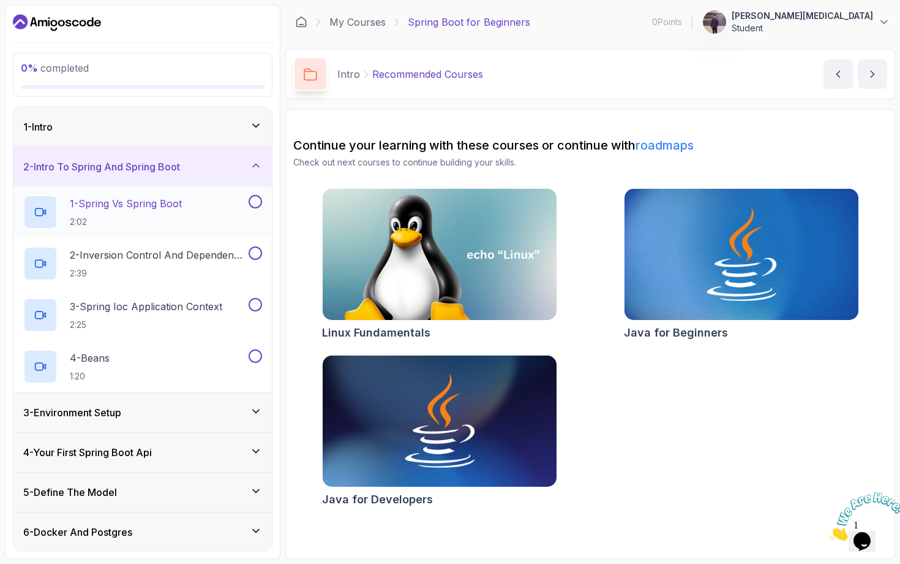
click at [181, 210] on p "1 - Spring Vs Spring Boot" at bounding box center [126, 203] width 112 height 15
